Goal: Task Accomplishment & Management: Complete application form

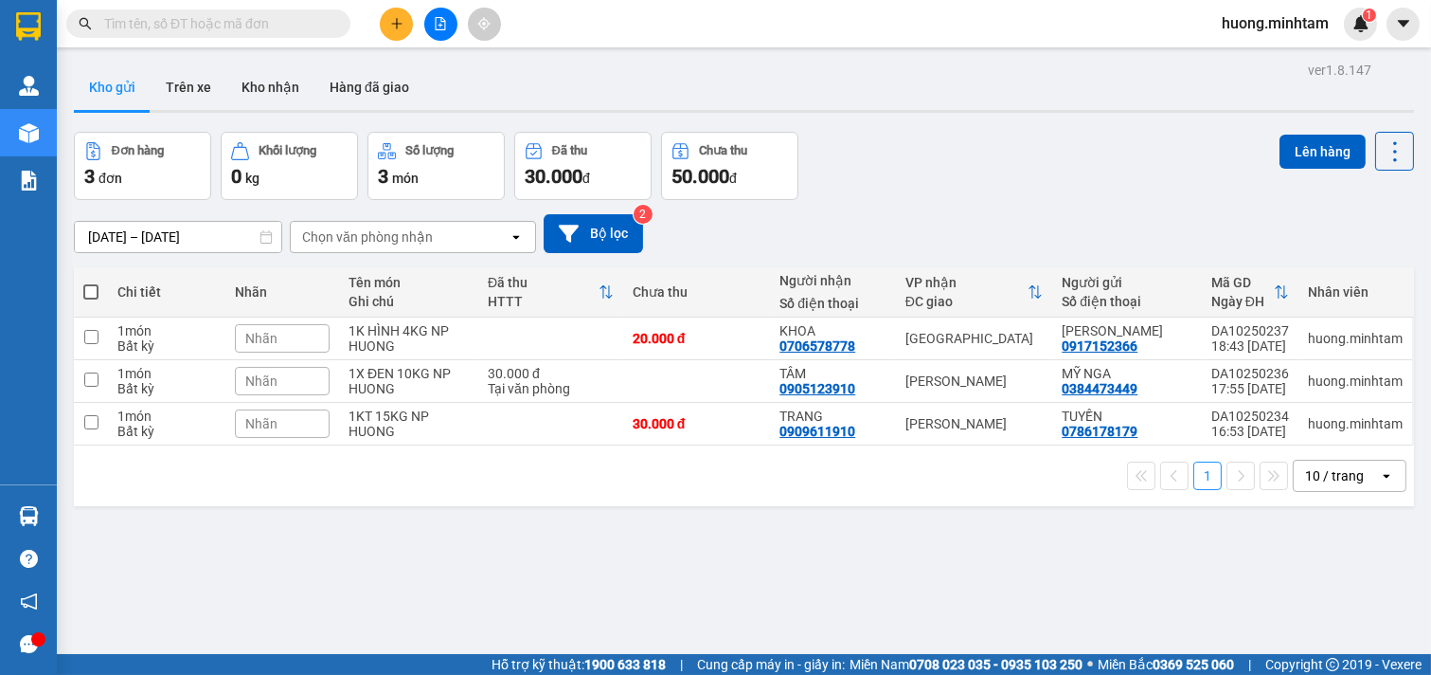
click at [96, 295] on span at bounding box center [90, 291] width 15 height 15
click at [91, 282] on input "checkbox" at bounding box center [91, 282] width 0 height 0
checkbox input "true"
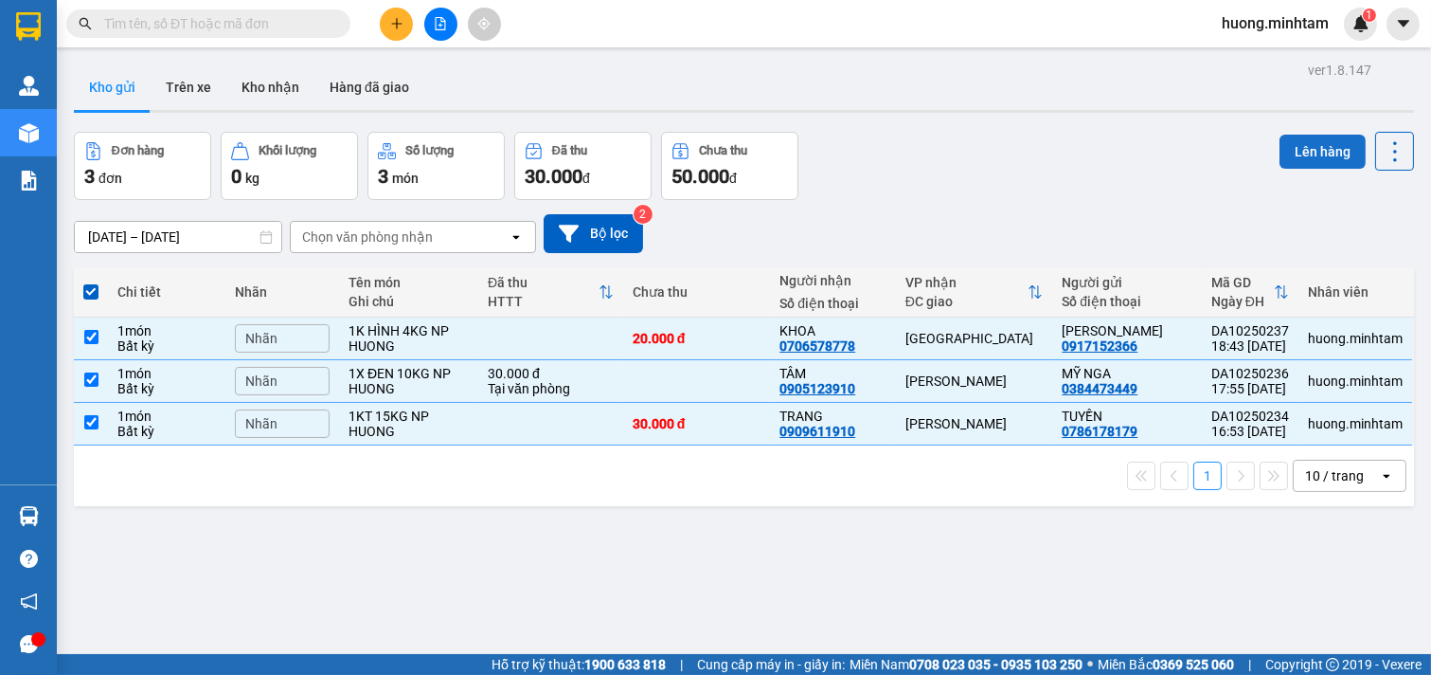
click at [1288, 153] on button "Lên hàng" at bounding box center [1323, 152] width 86 height 34
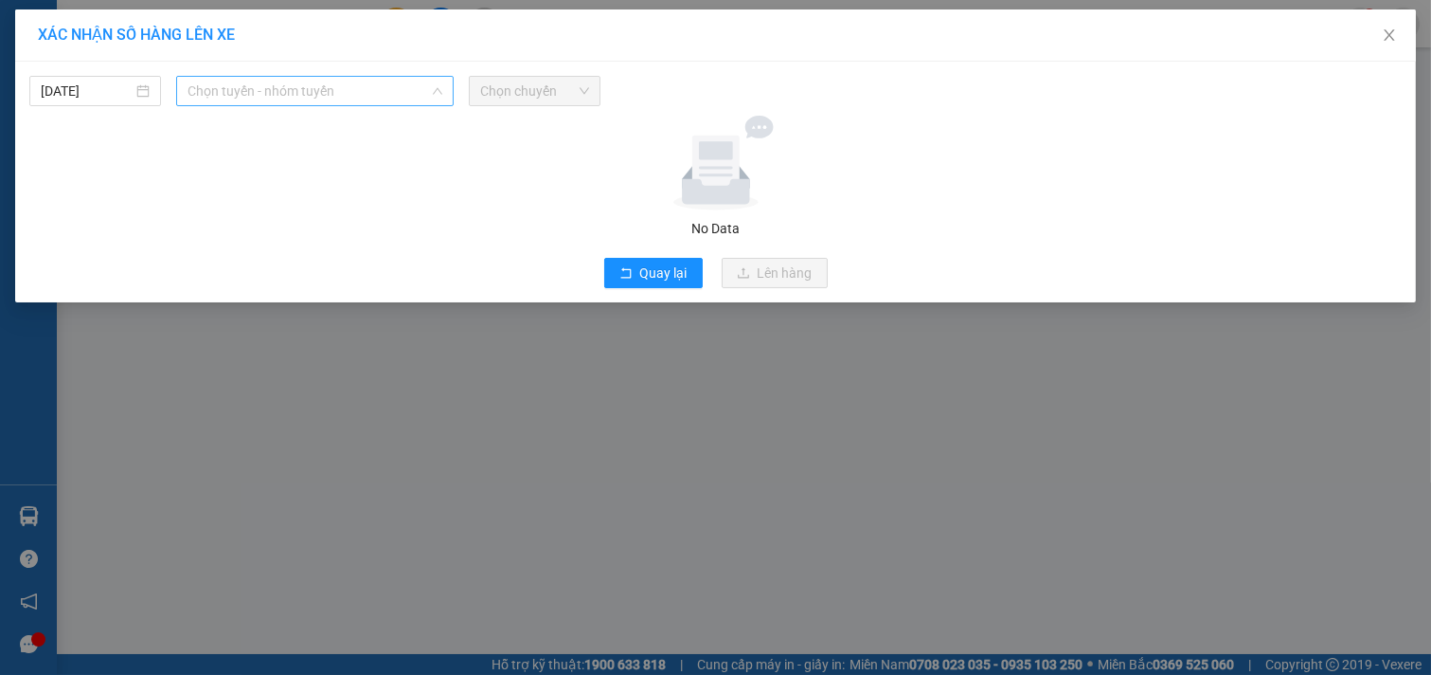
click at [373, 87] on span "Chọn tuyến - nhóm tuyến" at bounding box center [315, 91] width 255 height 28
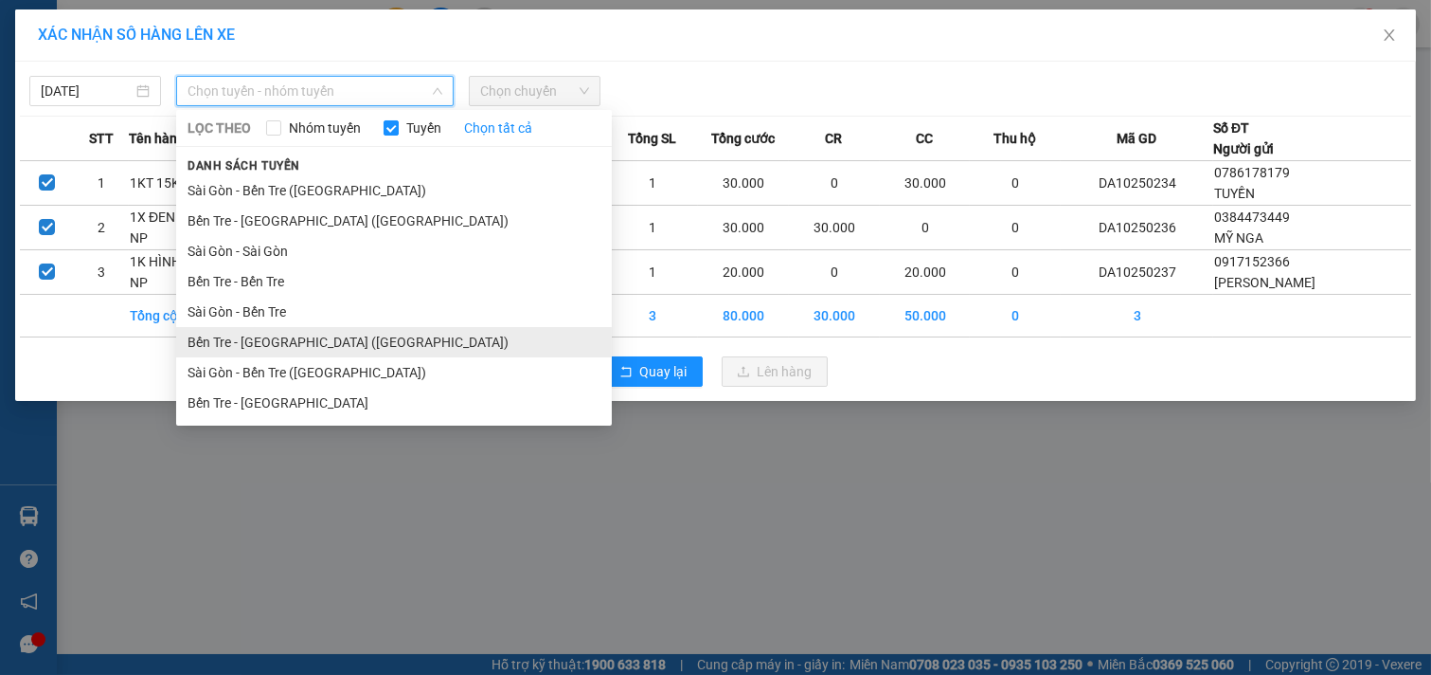
click at [263, 337] on li "Bến Tre - [GEOGRAPHIC_DATA] ([GEOGRAPHIC_DATA])" at bounding box center [394, 342] width 436 height 30
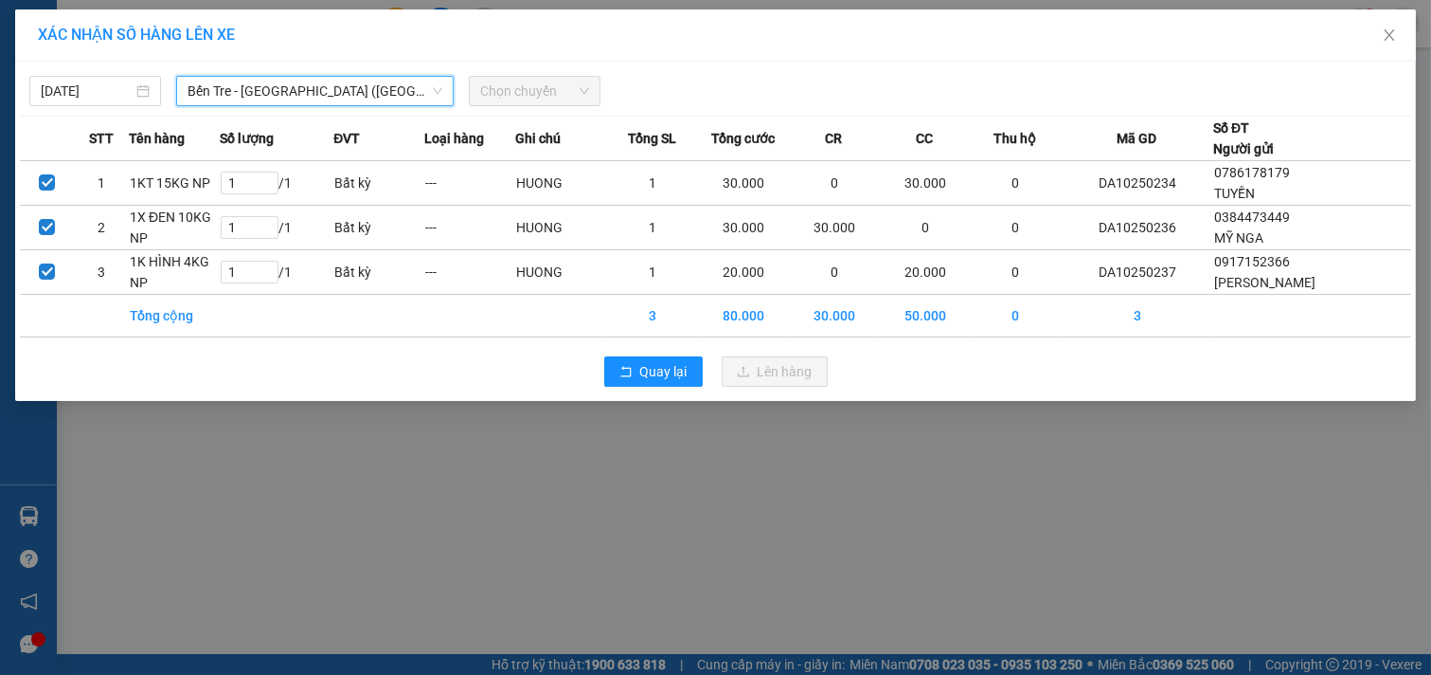
click at [532, 97] on span "Chọn chuyến" at bounding box center [534, 91] width 109 height 28
click at [547, 90] on span "Chọn chuyến" at bounding box center [534, 91] width 109 height 28
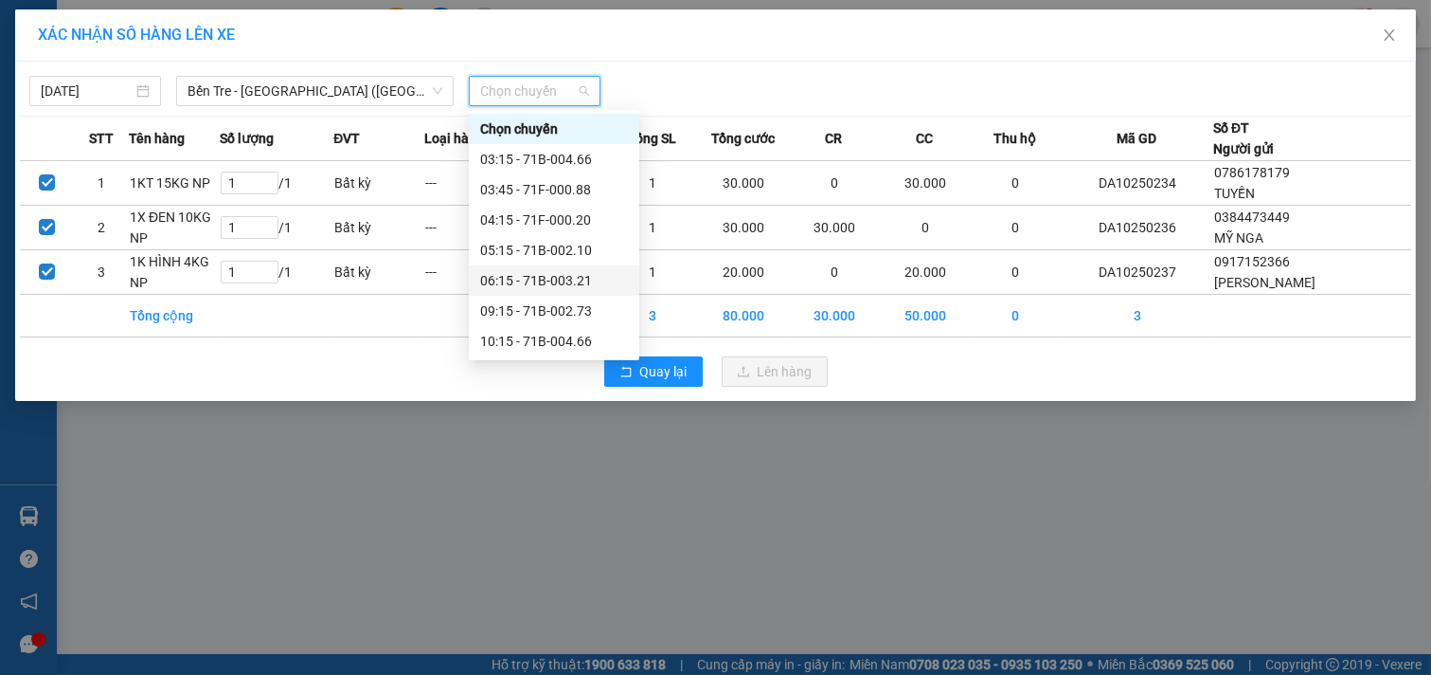
click at [557, 281] on div "06:15 - 71B-003.21" at bounding box center [554, 280] width 148 height 21
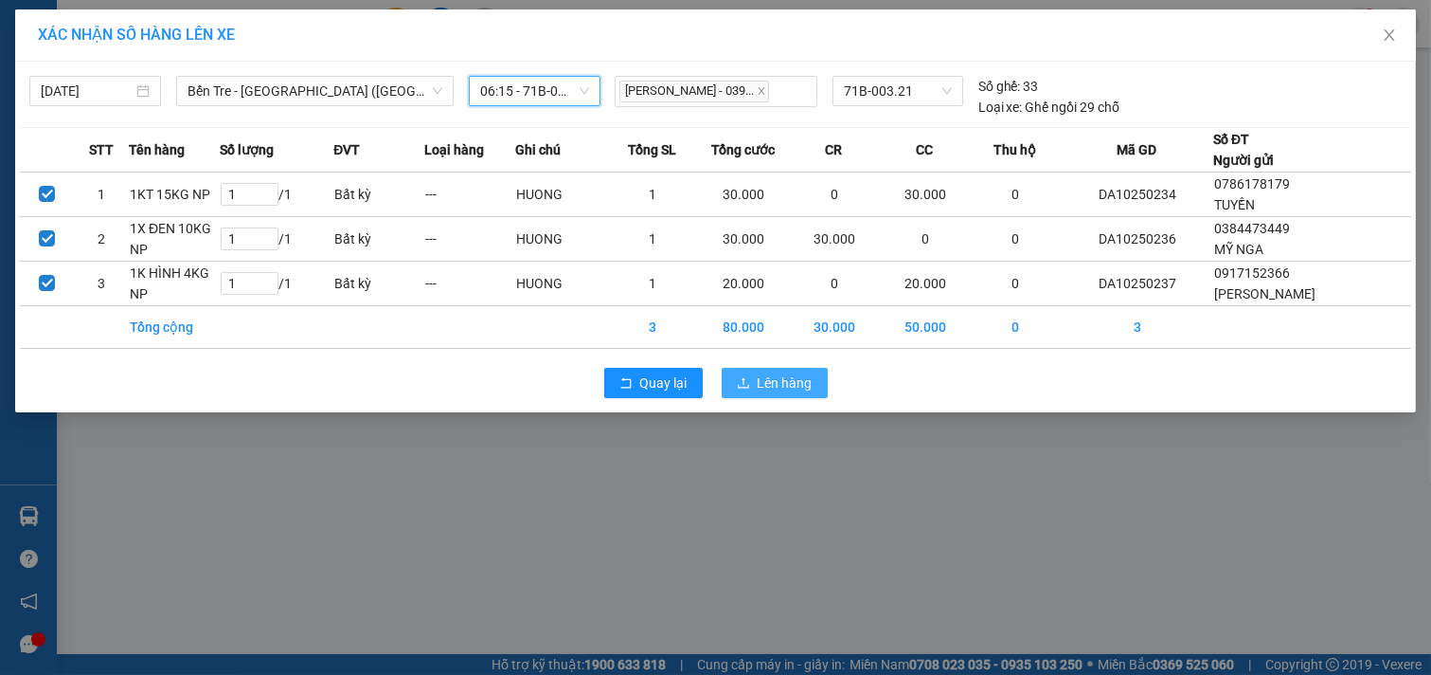
click at [798, 371] on button "Lên hàng" at bounding box center [775, 383] width 106 height 30
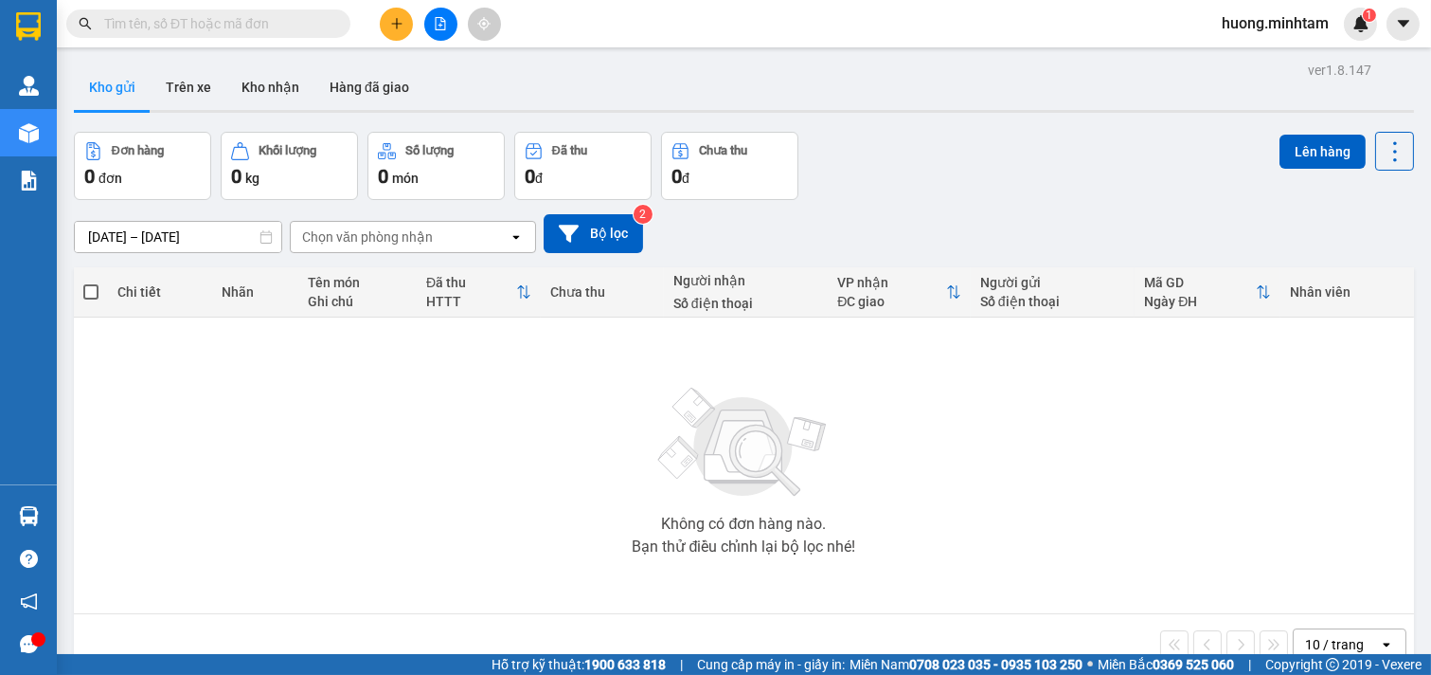
click at [399, 29] on icon "plus" at bounding box center [396, 23] width 13 height 13
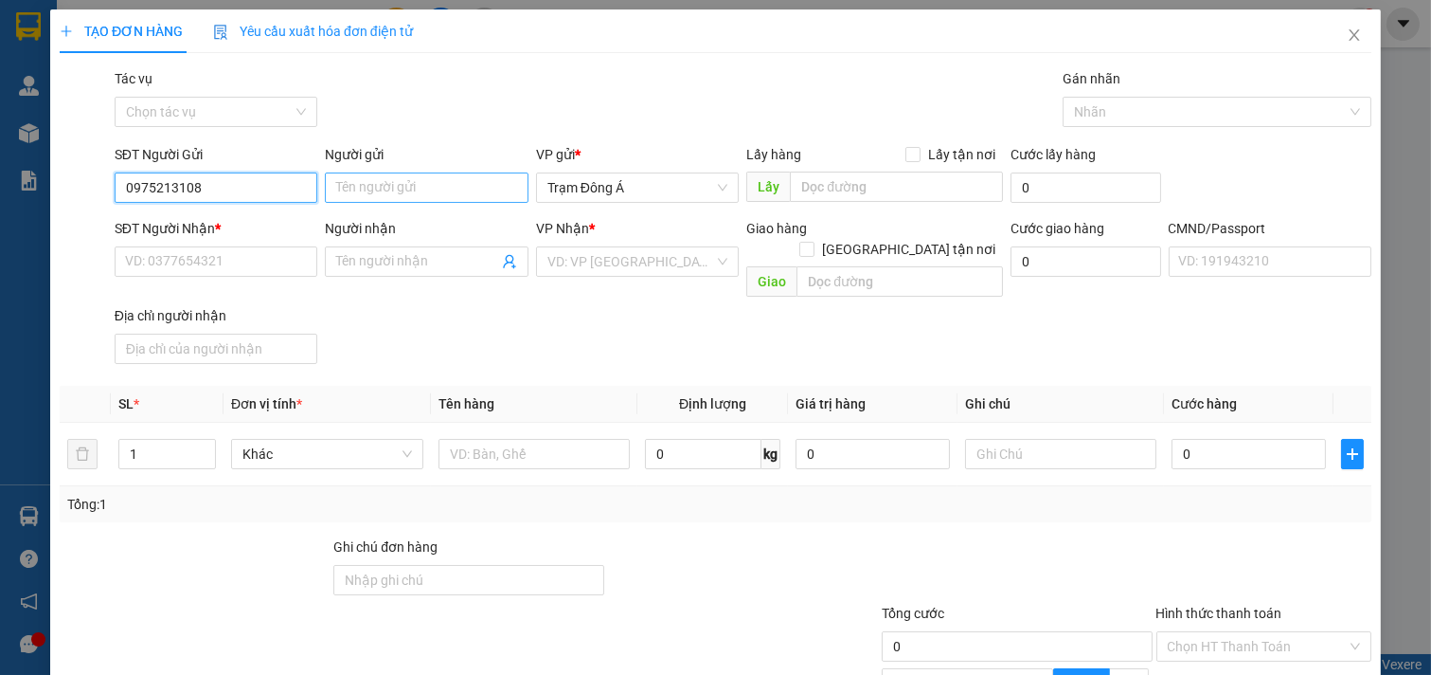
type input "0975213108"
click at [371, 190] on input "Người gửi" at bounding box center [427, 187] width 204 height 30
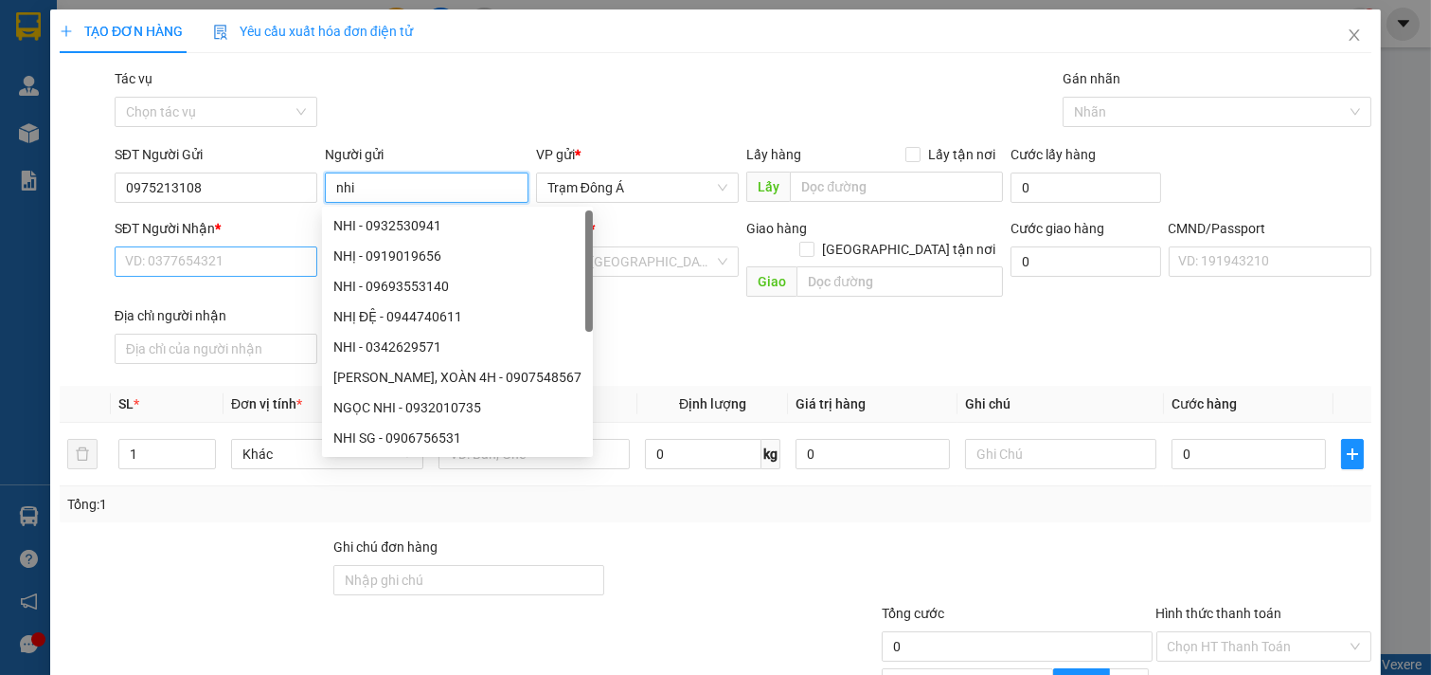
type input "nhi"
click at [214, 267] on input "SĐT Người Nhận *" at bounding box center [217, 261] width 204 height 30
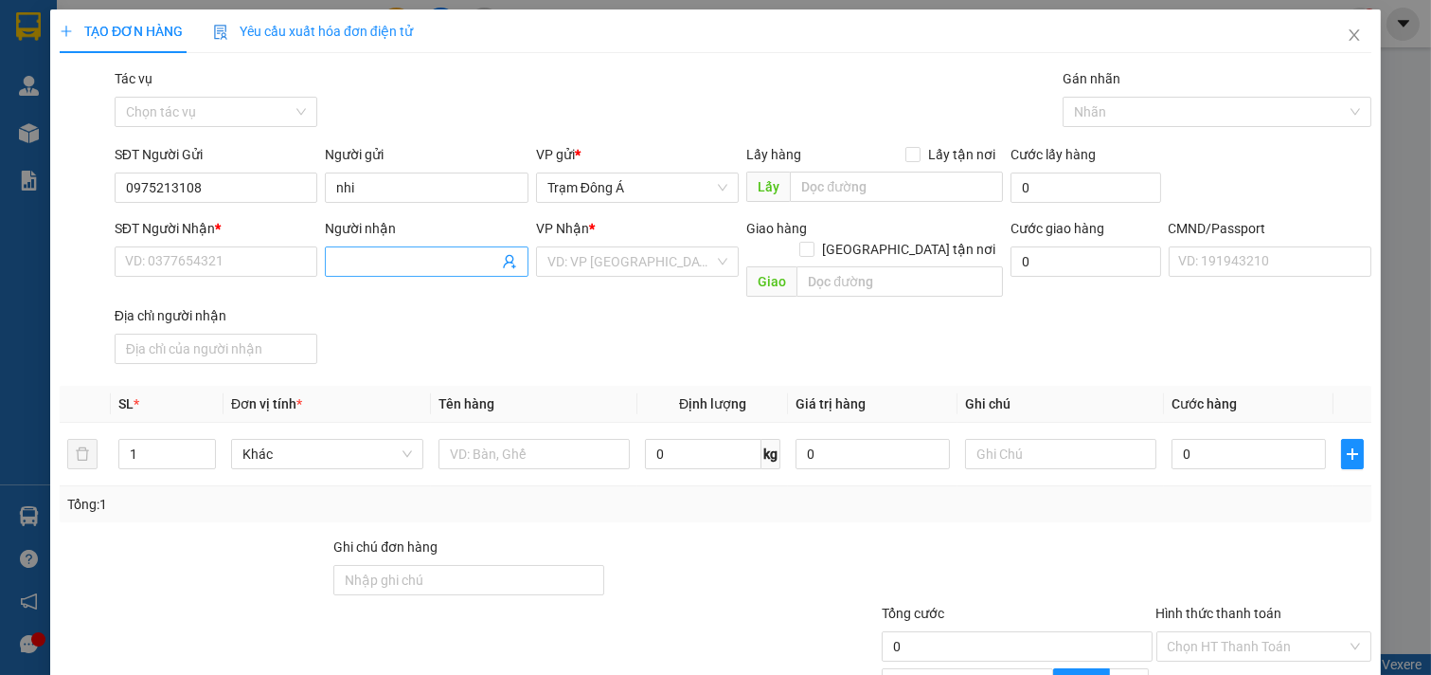
click at [341, 256] on input "Người nhận" at bounding box center [417, 261] width 162 height 21
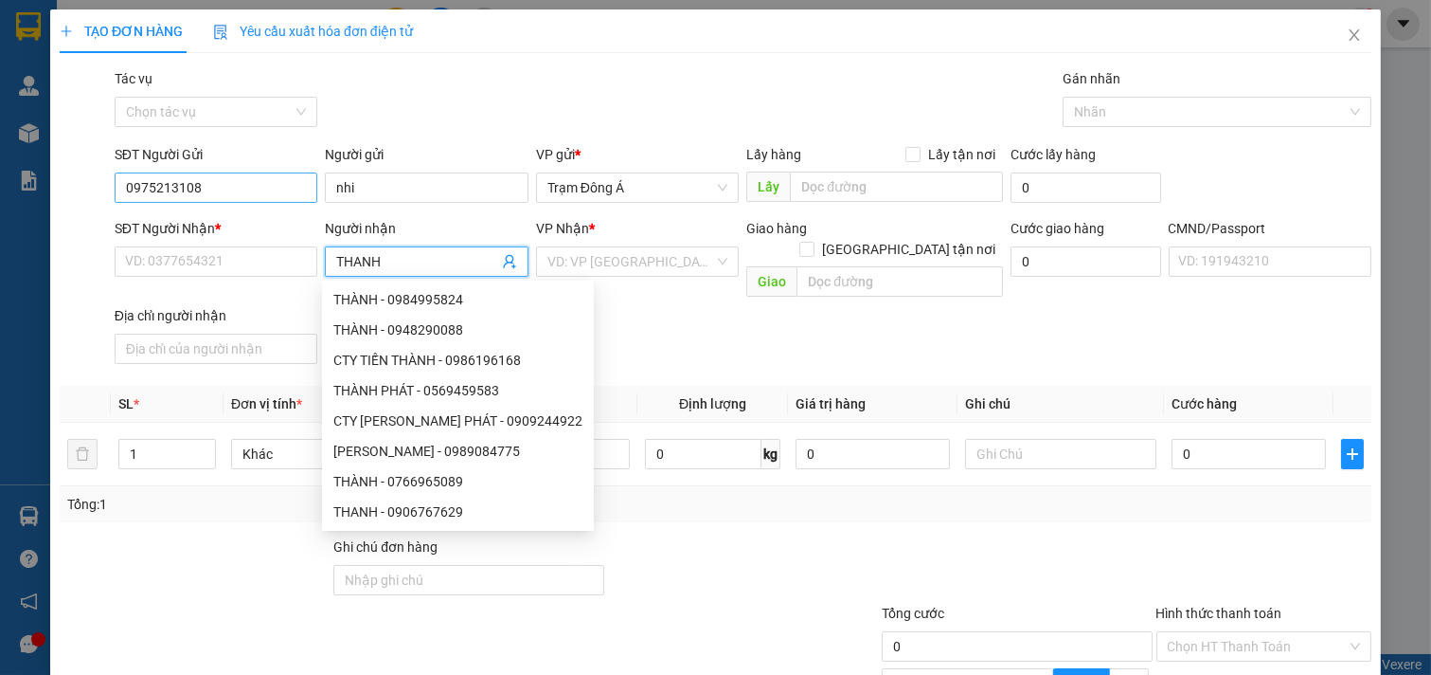
type input "THANH"
drag, startPoint x: 231, startPoint y: 192, endPoint x: 16, endPoint y: 192, distance: 215.1
click at [16, 192] on div "TẠO ĐƠN HÀNG Yêu cầu xuất hóa đơn điện tử Transit Pickup Surcharge Ids Transit …" at bounding box center [715, 337] width 1431 height 675
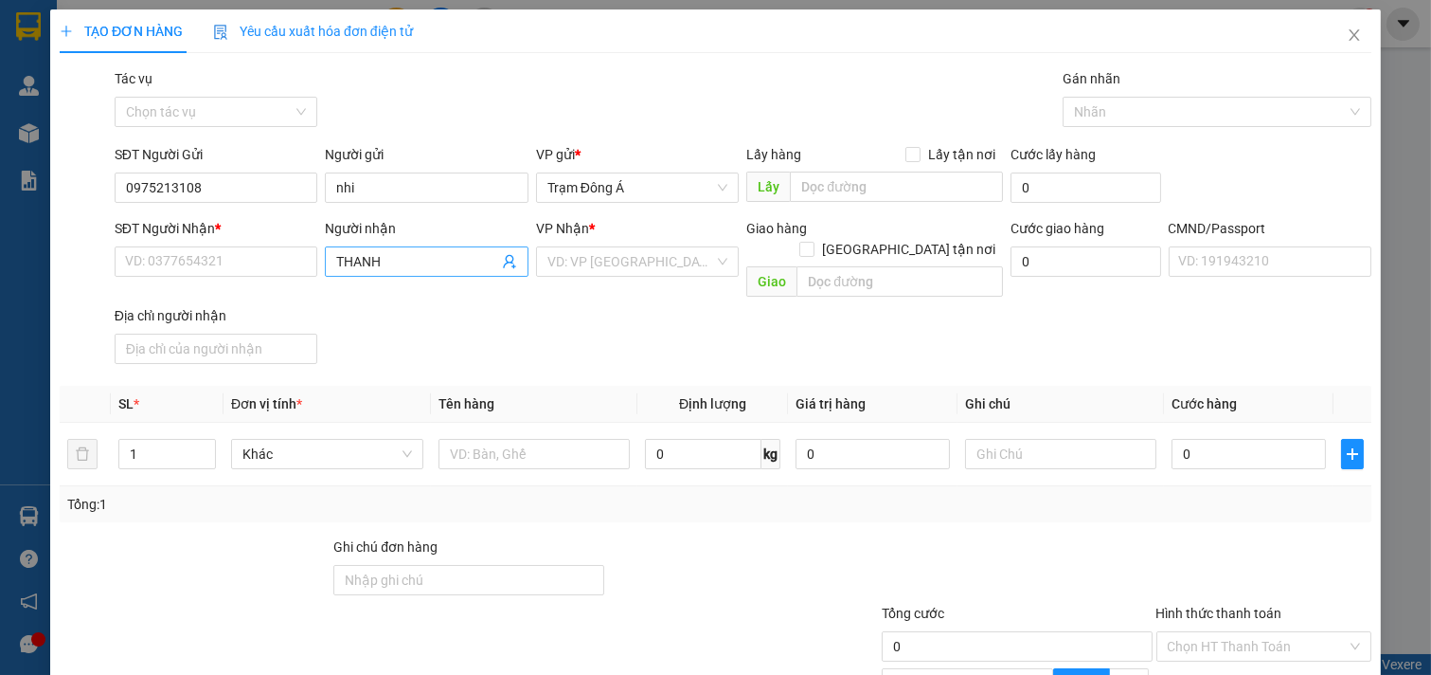
click at [502, 259] on icon "user-add" at bounding box center [509, 261] width 15 height 15
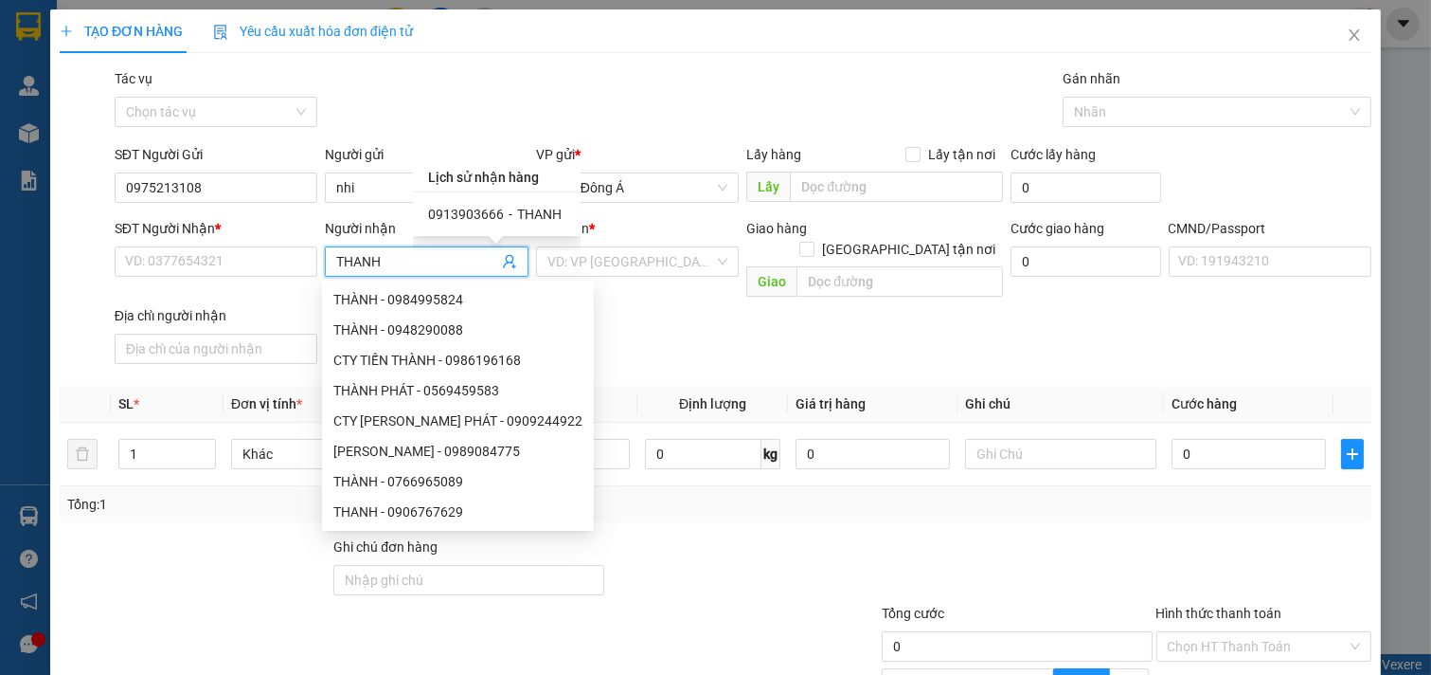
click at [478, 218] on span "0913903666" at bounding box center [466, 214] width 76 height 15
type input "0913903666"
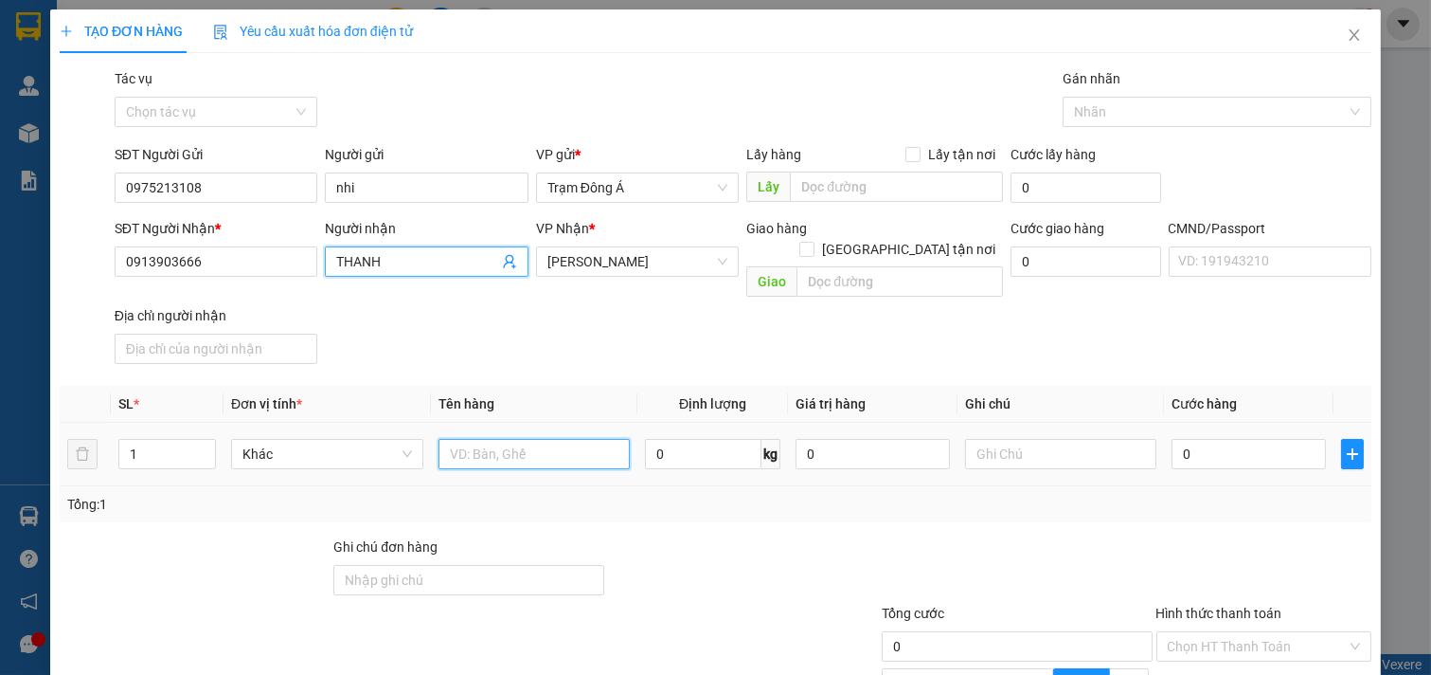
click at [515, 446] on input "text" at bounding box center [535, 454] width 192 height 30
type input "1BAO 10KG NP"
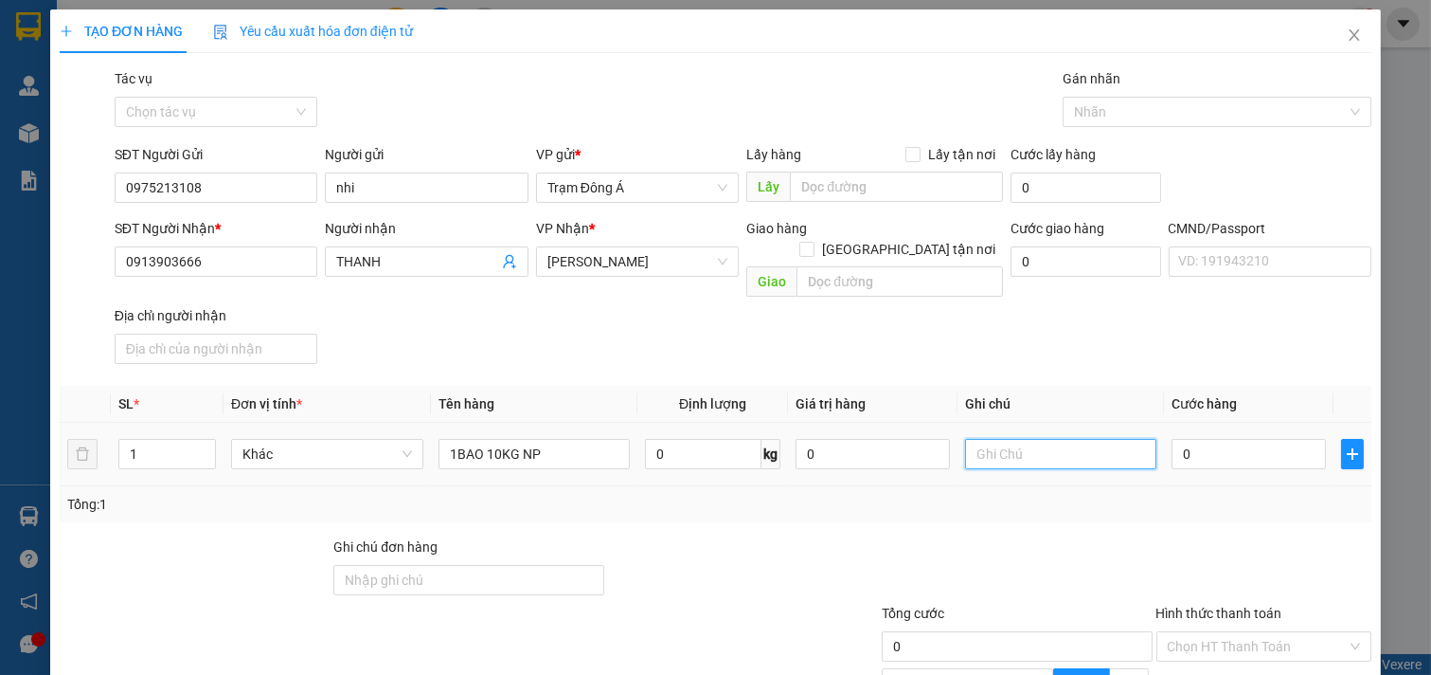
click at [1037, 439] on input "text" at bounding box center [1061, 454] width 192 height 30
type input "HUONG"
type input "30"
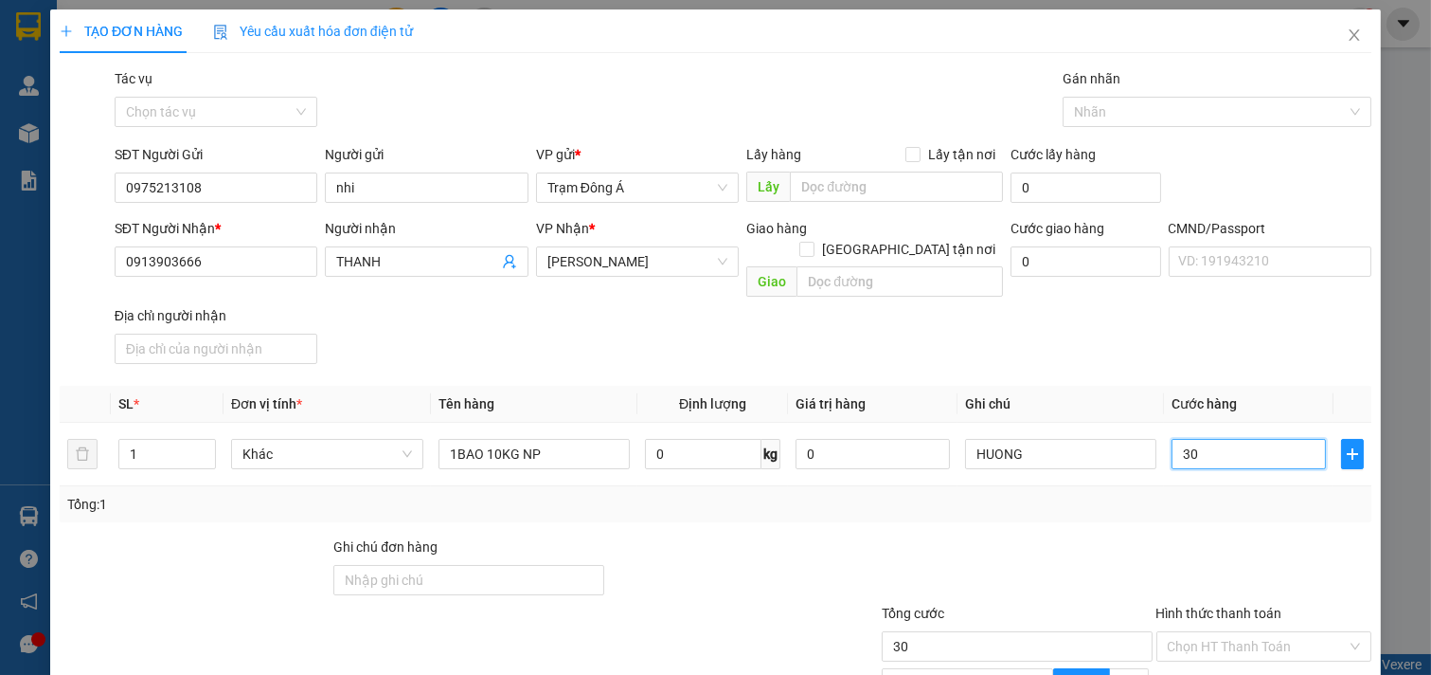
scroll to position [189, 0]
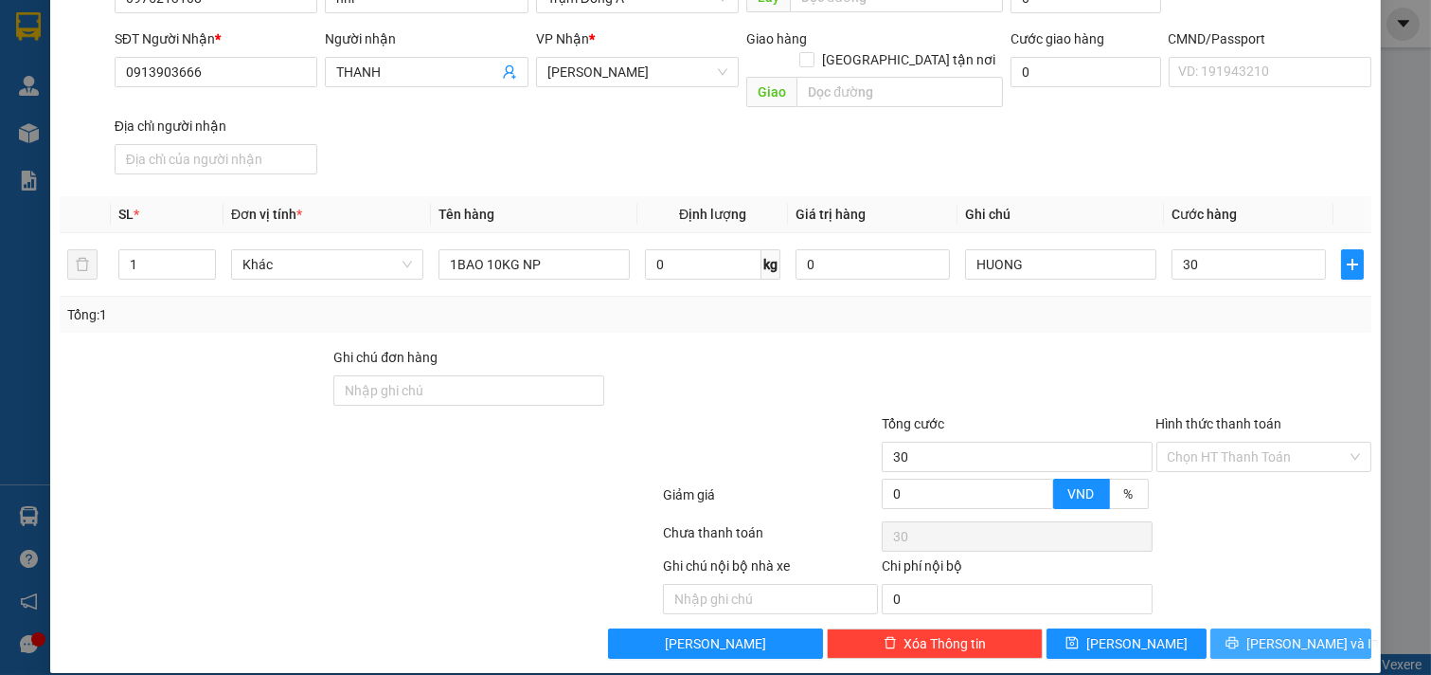
type input "30.000"
click at [1264, 633] on span "[PERSON_NAME] và In" at bounding box center [1313, 643] width 133 height 21
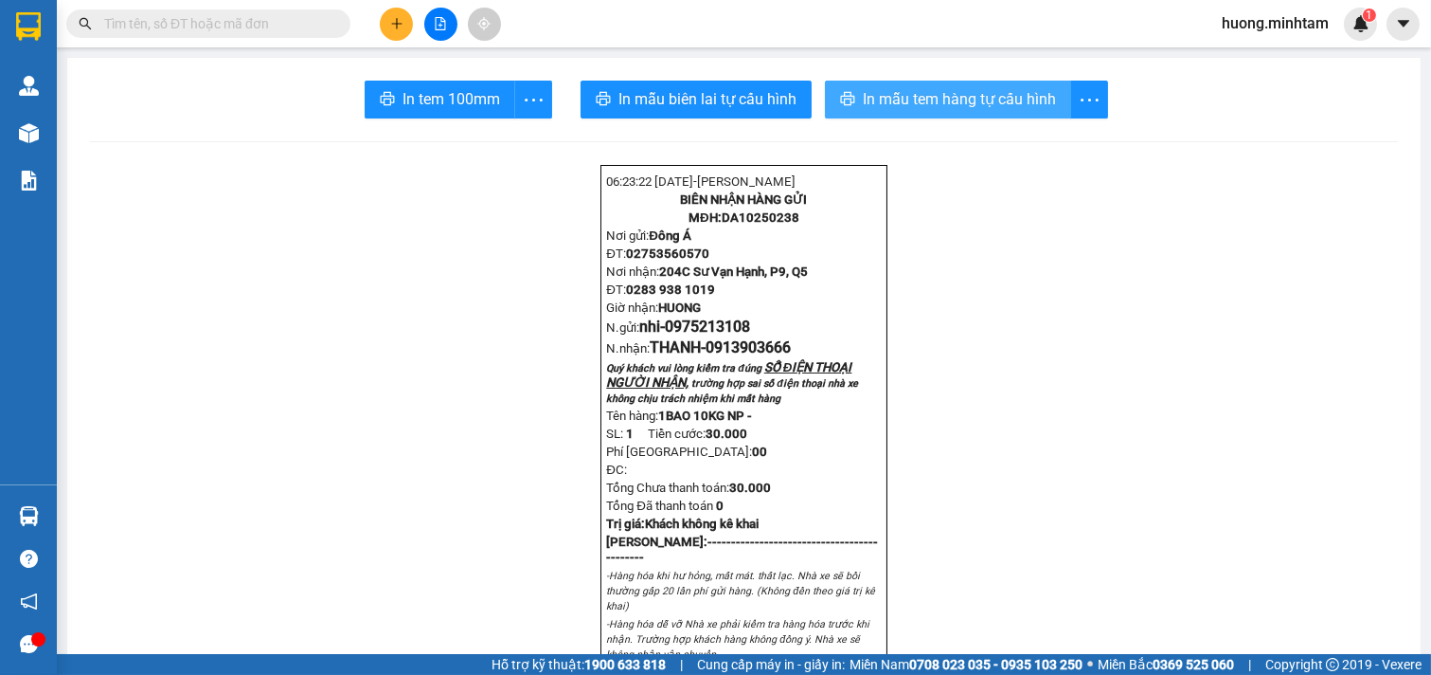
click at [949, 98] on span "In mẫu tem hàng tự cấu hình" at bounding box center [959, 99] width 193 height 24
click at [394, 105] on div "In tem 100mm" at bounding box center [459, 100] width 188 height 38
click at [403, 105] on span "In tem 100mm" at bounding box center [452, 99] width 98 height 24
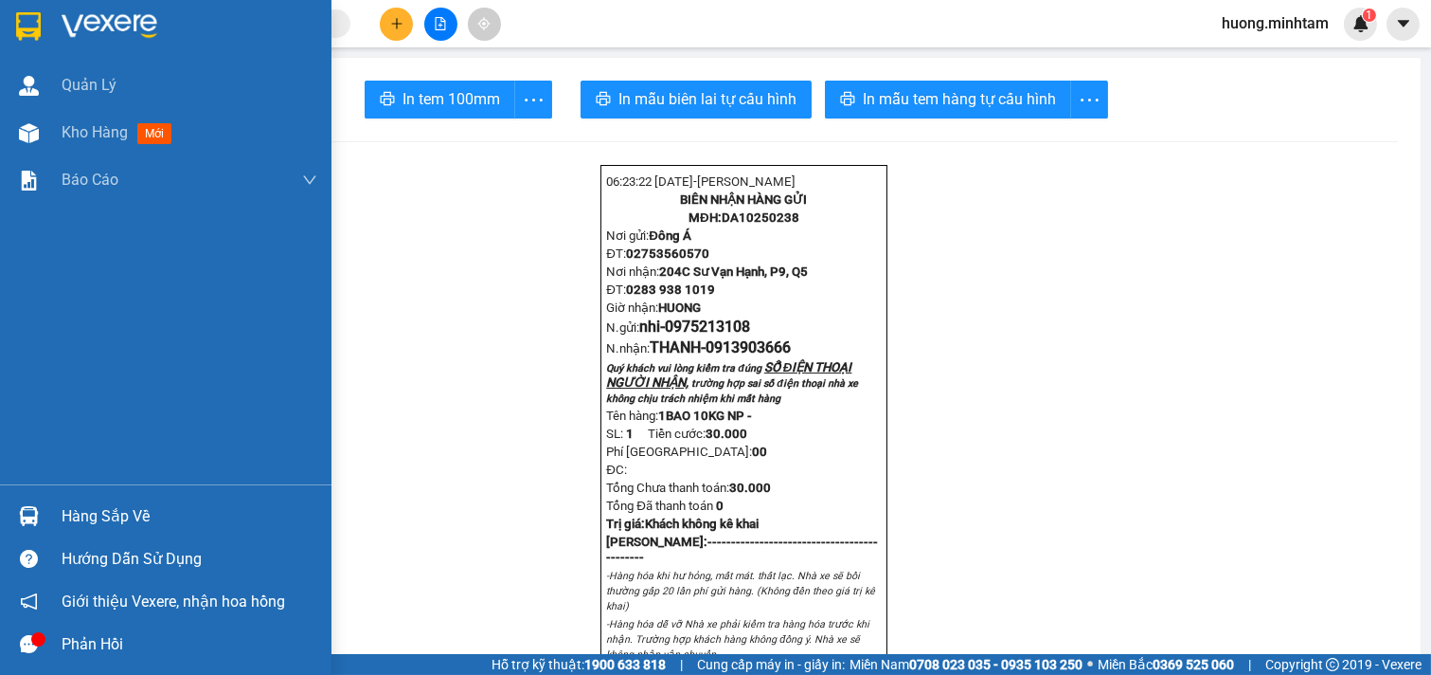
drag, startPoint x: 93, startPoint y: 128, endPoint x: 315, endPoint y: 1, distance: 255.5
click at [99, 128] on span "Kho hàng" at bounding box center [95, 132] width 66 height 18
